Goal: Check status

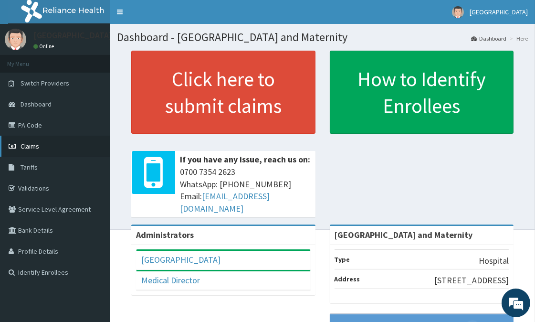
click at [39, 141] on link "Claims" at bounding box center [55, 146] width 110 height 21
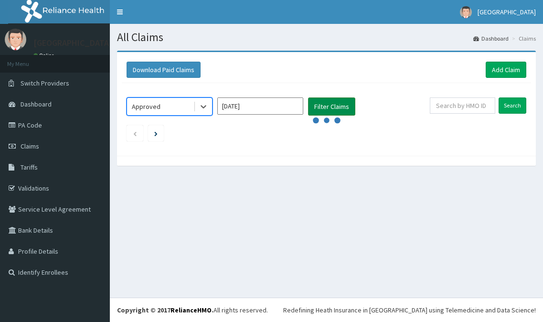
click at [342, 106] on button "Filter Claims" at bounding box center [331, 106] width 47 height 18
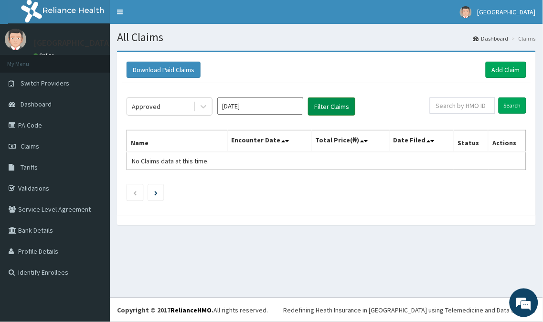
click at [326, 106] on button "Filter Claims" at bounding box center [331, 106] width 47 height 18
click at [203, 106] on icon at bounding box center [204, 107] width 10 height 10
click at [341, 104] on button "Filter Claims" at bounding box center [331, 106] width 47 height 18
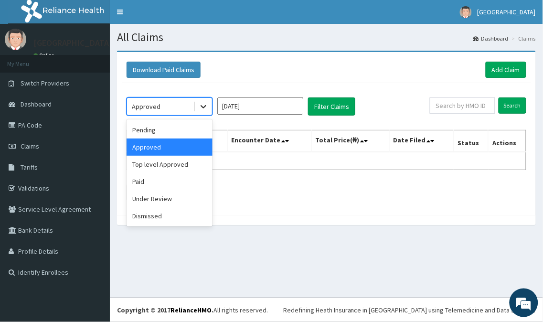
click at [201, 104] on icon at bounding box center [204, 107] width 10 height 10
click at [185, 193] on div "Under Review" at bounding box center [170, 198] width 86 height 17
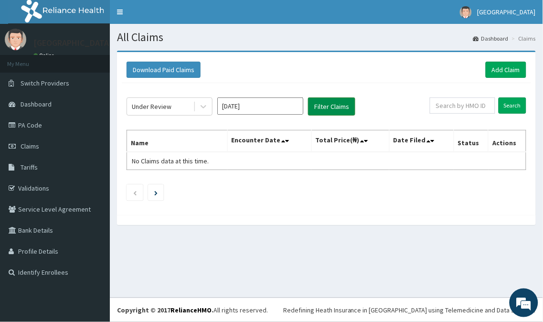
click at [336, 103] on button "Filter Claims" at bounding box center [331, 106] width 47 height 18
click at [337, 109] on button "Filter Claims" at bounding box center [331, 106] width 47 height 18
click at [330, 102] on button "Filter Claims" at bounding box center [331, 106] width 47 height 18
